Goal: Task Accomplishment & Management: Manage account settings

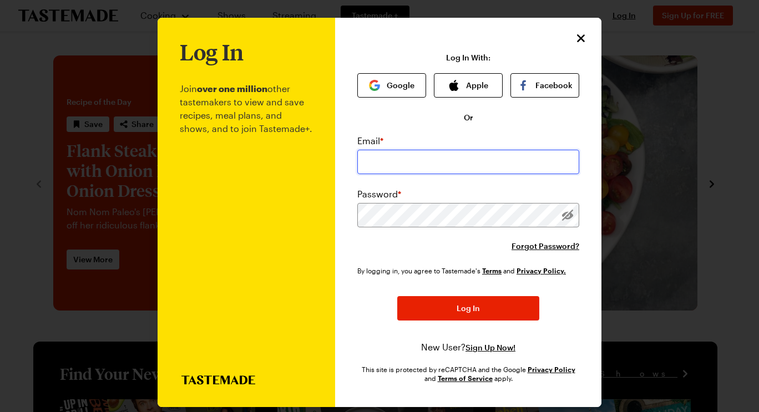
type input "[PERSON_NAME][EMAIL_ADDRESS][PERSON_NAME][DOMAIN_NAME]"
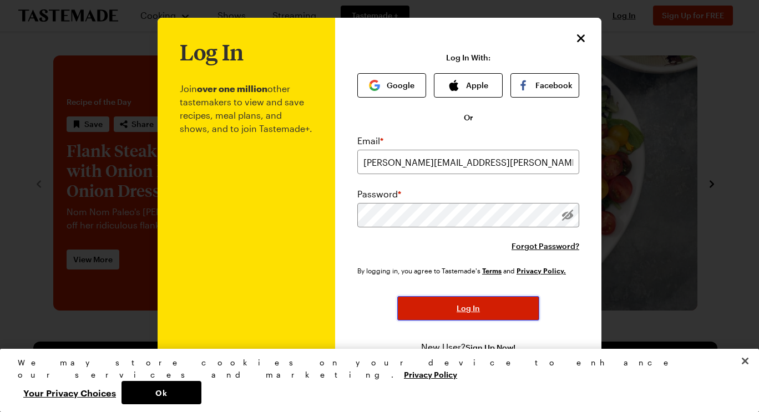
click at [461, 312] on span "Log In" at bounding box center [467, 308] width 23 height 11
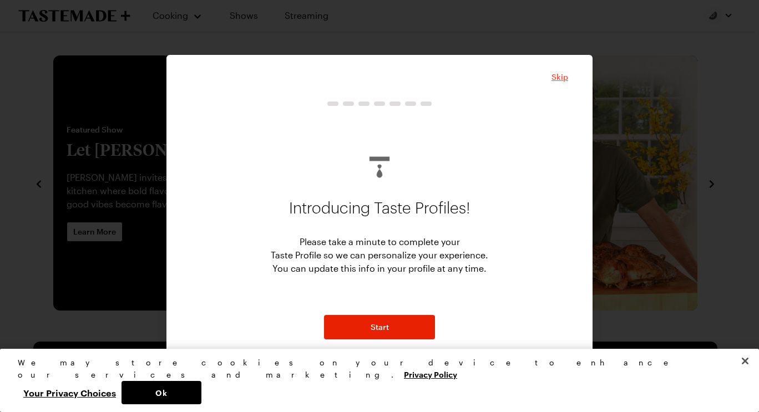
click at [563, 78] on span "Skip" at bounding box center [559, 77] width 17 height 11
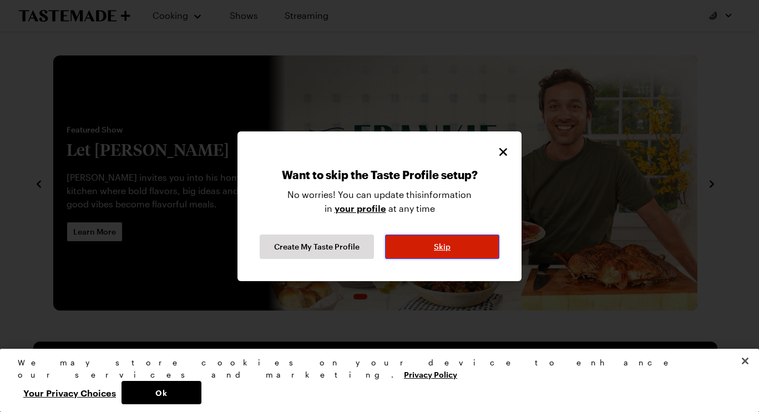
click at [455, 241] on button "Skip" at bounding box center [442, 247] width 114 height 24
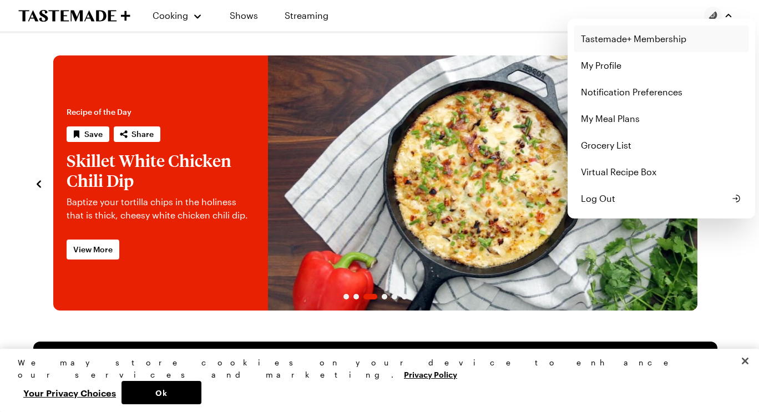
click at [627, 37] on link "Tastemade+ Membership" at bounding box center [661, 39] width 174 height 27
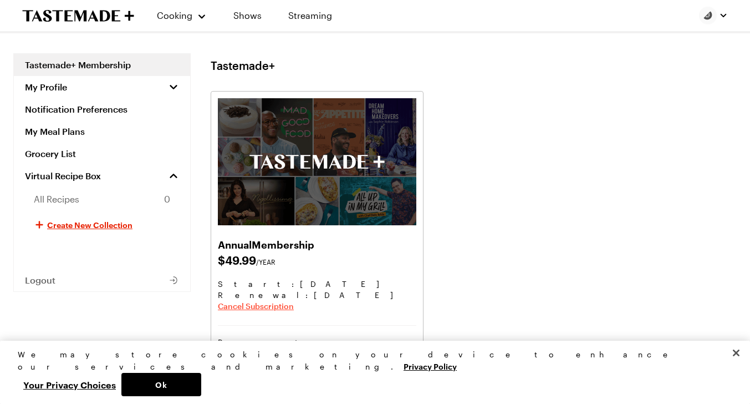
click at [239, 309] on span "Cancel Subscription" at bounding box center [256, 306] width 76 height 11
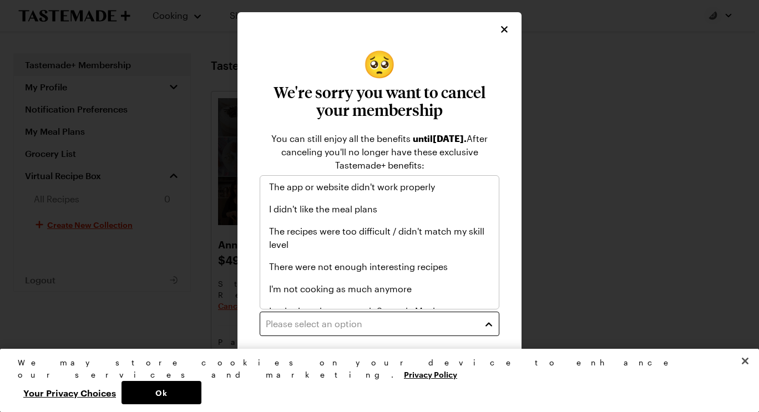
click at [449, 325] on div "Please select an option" at bounding box center [371, 323] width 211 height 13
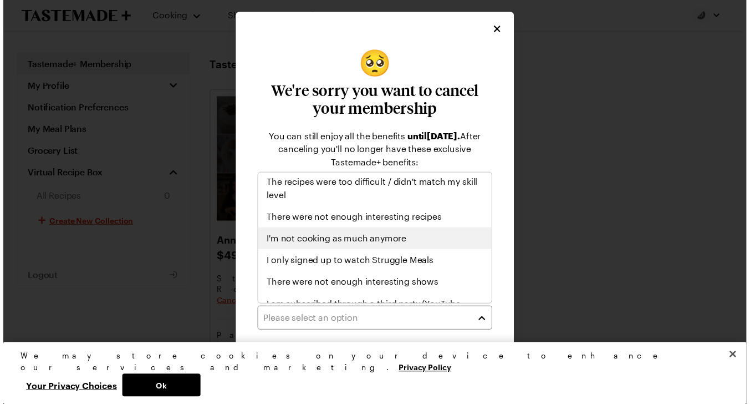
scroll to position [47, 0]
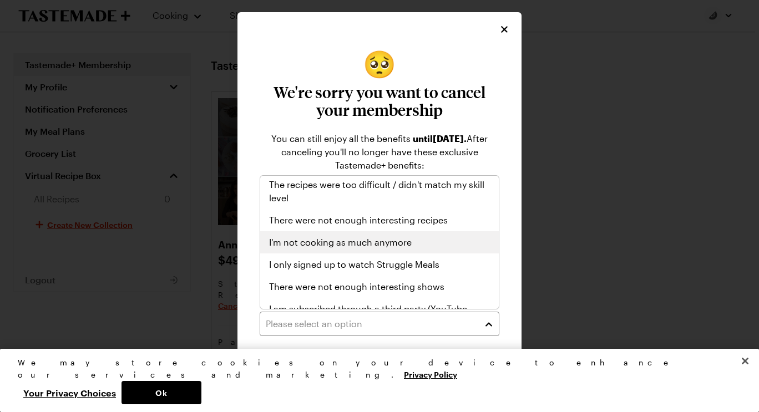
click at [384, 236] on span "I'm not cooking as much anymore" at bounding box center [340, 242] width 142 height 13
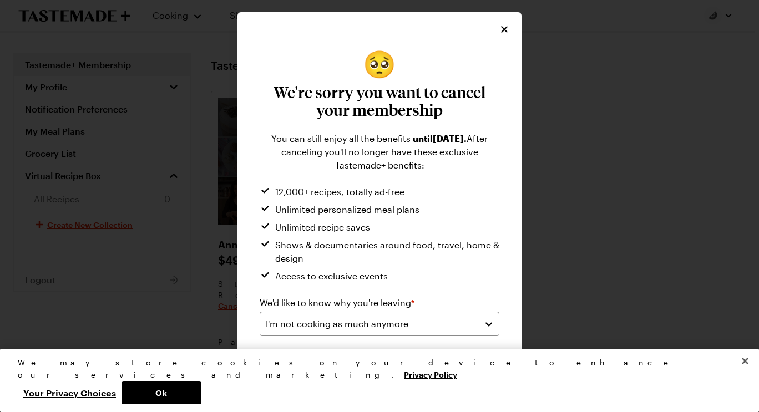
click at [417, 368] on button "Submit" at bounding box center [440, 370] width 118 height 24
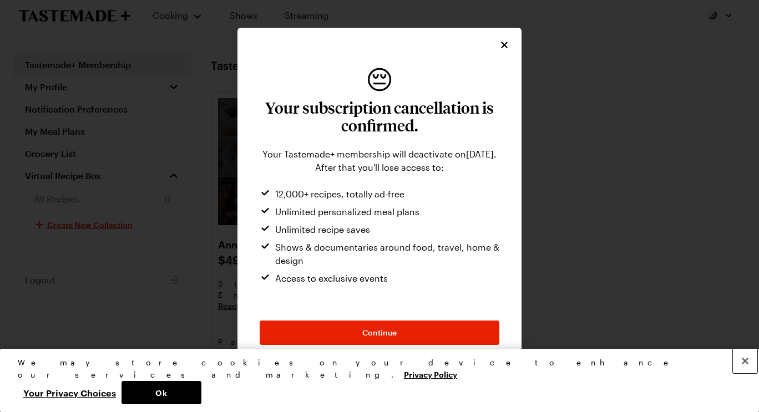
click at [740, 373] on button "Close" at bounding box center [744, 361] width 24 height 24
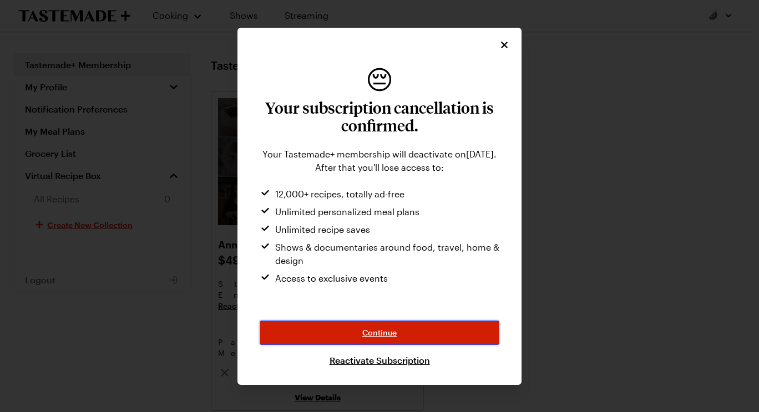
click at [405, 339] on button "Continue" at bounding box center [379, 332] width 240 height 24
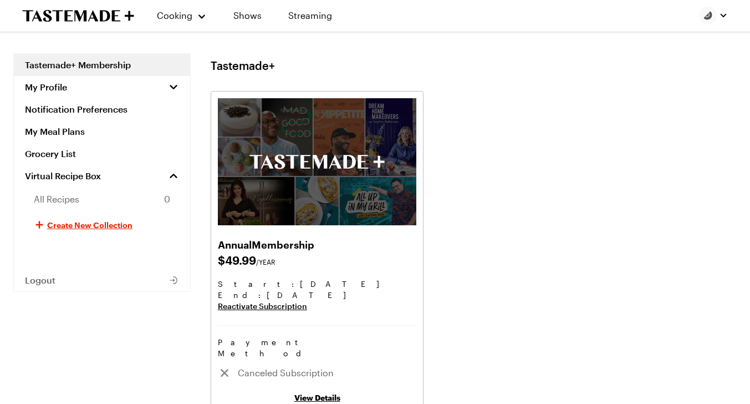
scroll to position [0, 0]
